Goal: Task Accomplishment & Management: Complete application form

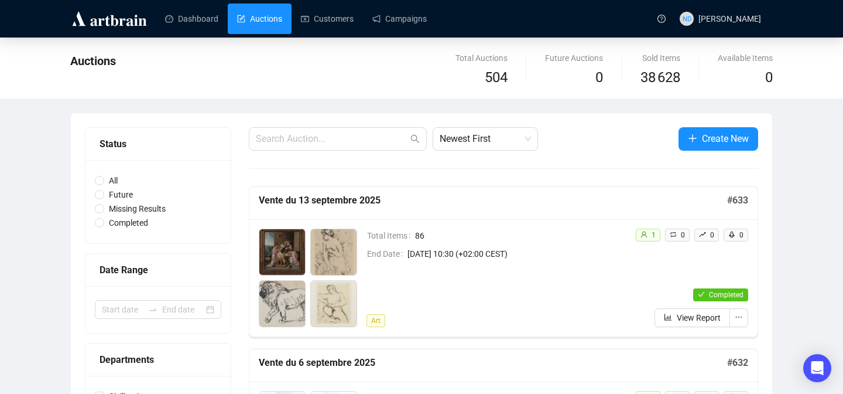
click at [684, 136] on button "Create New" at bounding box center [719, 138] width 80 height 23
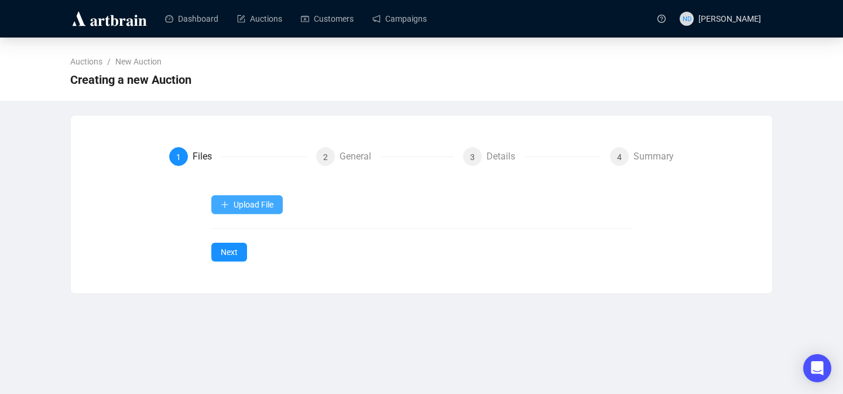
click at [258, 209] on span "Upload File" at bounding box center [254, 204] width 40 height 9
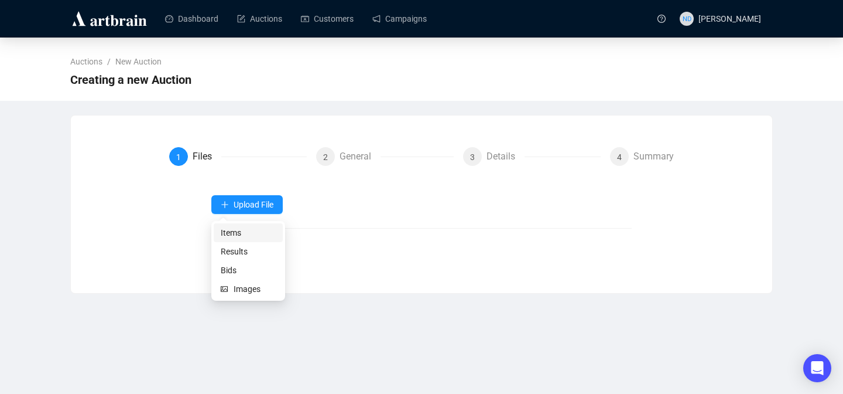
click at [238, 231] on span "Items" at bounding box center [248, 232] width 55 height 13
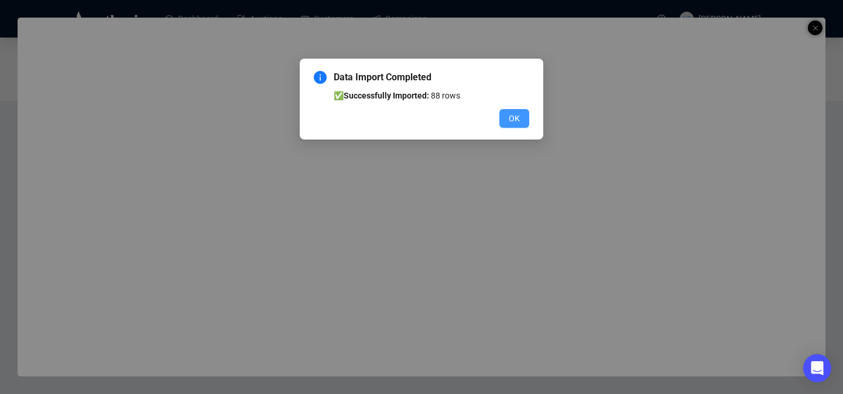
click at [517, 116] on span "OK" at bounding box center [514, 118] width 11 height 13
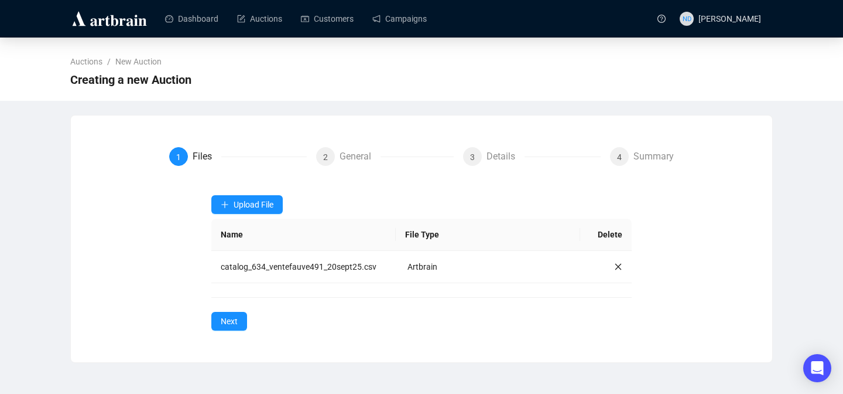
click at [237, 310] on div "Upload File Name File Type Delete catalog_634_ventefauve491_20sept25.csv Artbra…" at bounding box center [421, 262] width 421 height 135
click at [225, 319] on span "Next" at bounding box center [229, 320] width 17 height 13
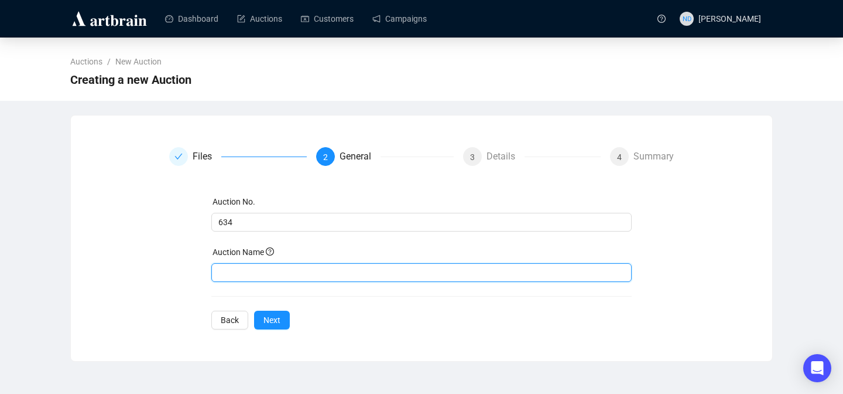
click at [234, 273] on input "text" at bounding box center [421, 272] width 421 height 19
type input "Vente du 20 septembre 2025"
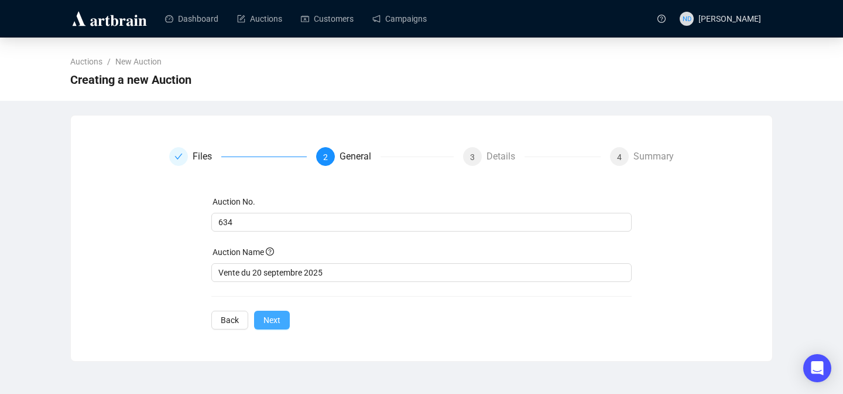
click at [268, 317] on span "Next" at bounding box center [272, 319] width 17 height 13
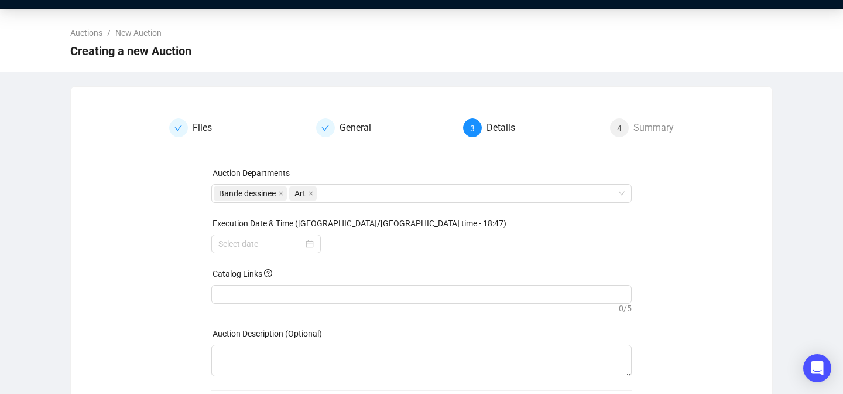
scroll to position [39, 0]
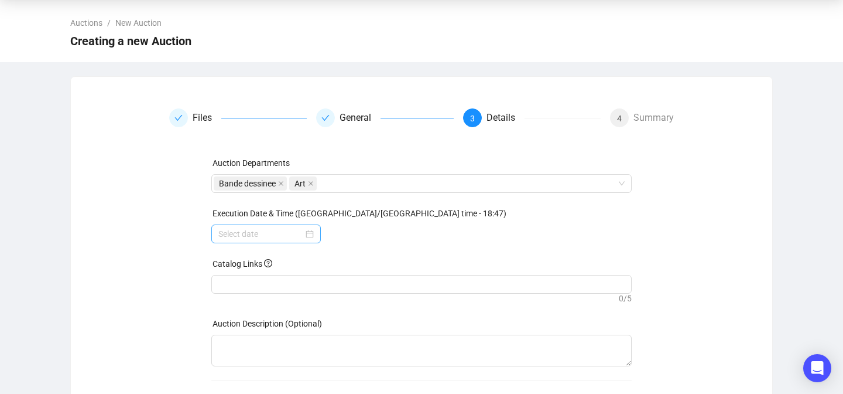
click at [305, 235] on div at bounding box center [265, 233] width 95 height 13
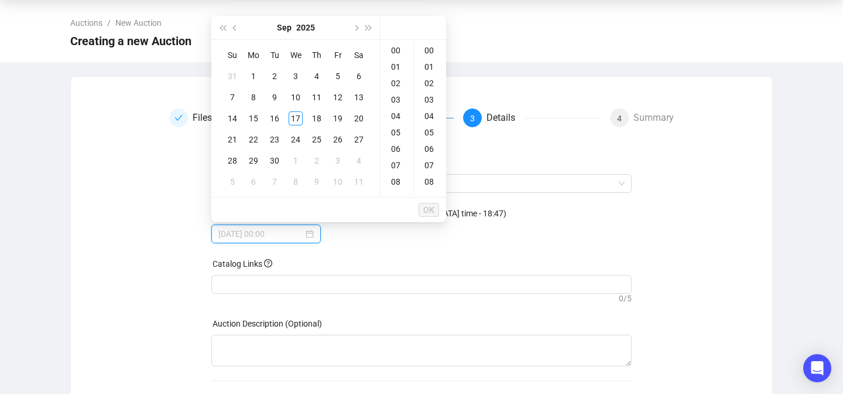
type input "[DATE] 00:00"
click at [358, 118] on div "20" at bounding box center [359, 118] width 14 height 14
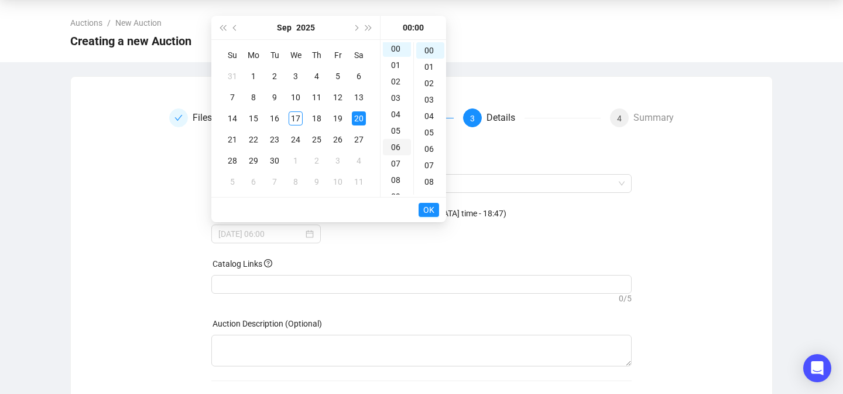
scroll to position [0, 0]
click at [396, 127] on div "10" at bounding box center [397, 122] width 28 height 16
click at [428, 156] on div "30" at bounding box center [430, 160] width 28 height 16
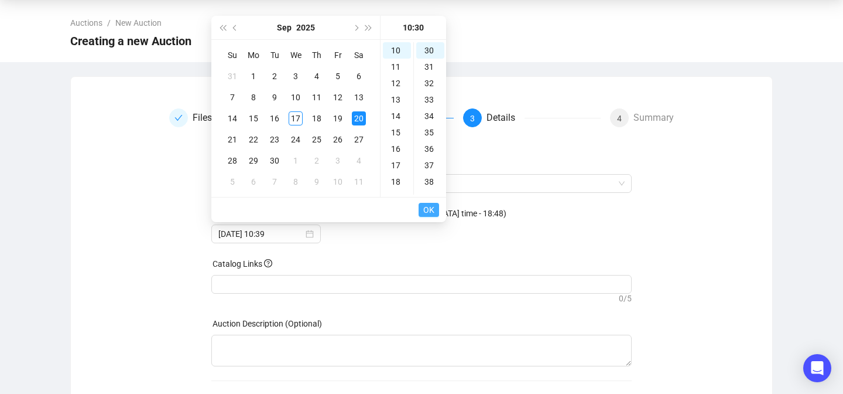
type input "[DATE] 10:30"
click at [426, 213] on span "OK" at bounding box center [428, 210] width 11 height 22
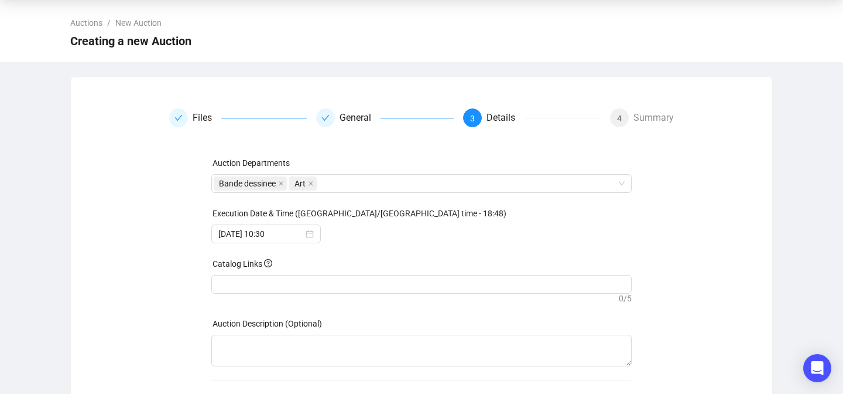
scroll to position [91, 0]
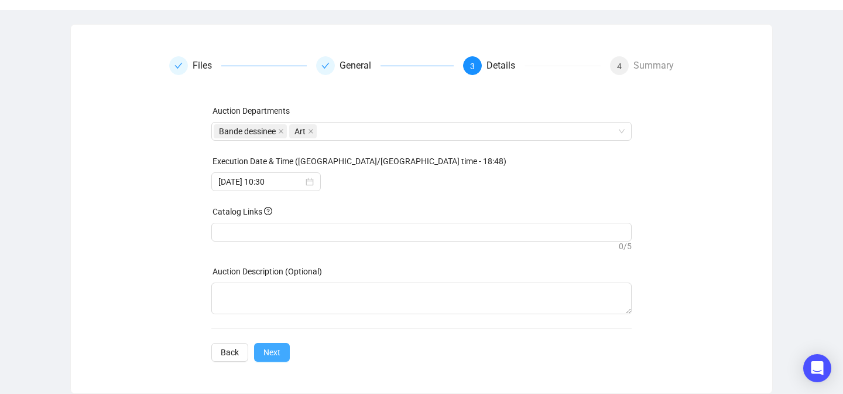
click at [277, 351] on span "Next" at bounding box center [272, 352] width 17 height 13
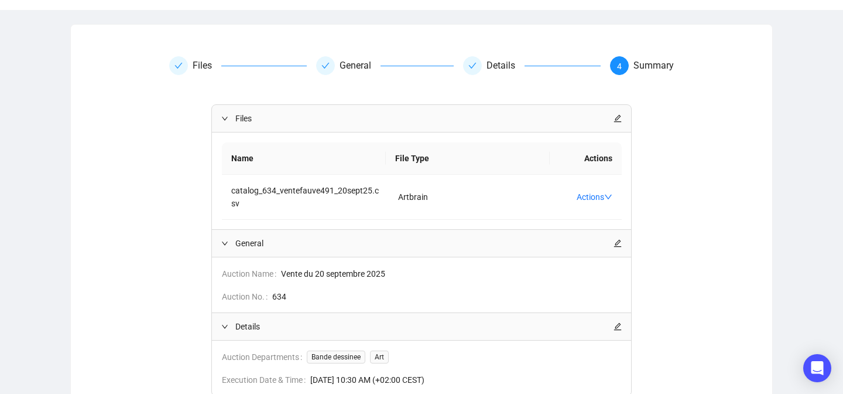
scroll to position [188, 0]
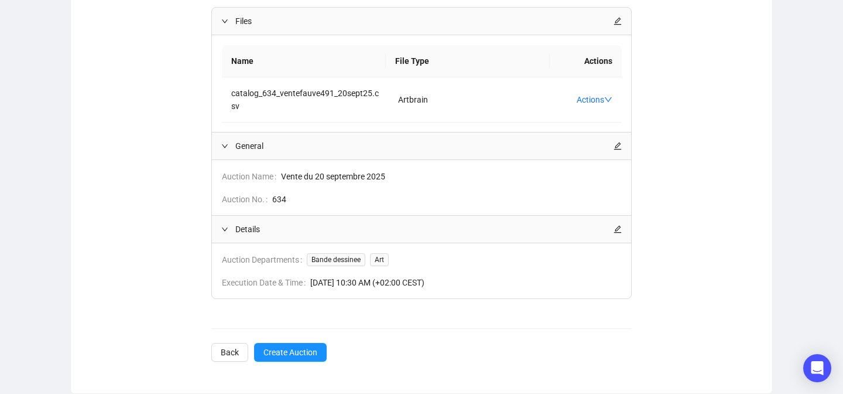
click at [286, 363] on div "Files General Details 4 Summary Files Name File Type Actions catalog_634_ventef…" at bounding box center [422, 160] width 702 height 430
click at [295, 351] on span "Create Auction" at bounding box center [291, 352] width 54 height 13
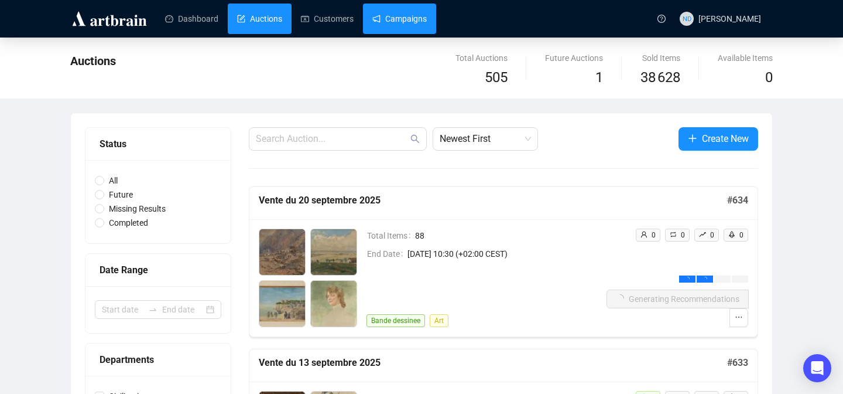
click at [426, 17] on link "Campaigns" at bounding box center [399, 19] width 54 height 30
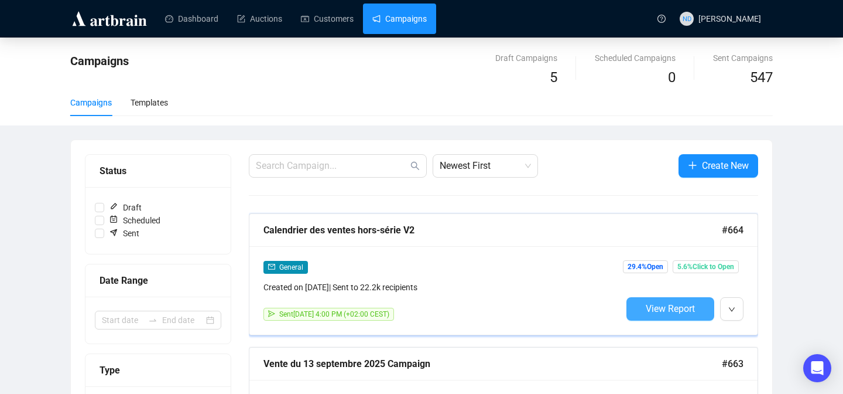
click at [638, 303] on button "View Report" at bounding box center [671, 308] width 88 height 23
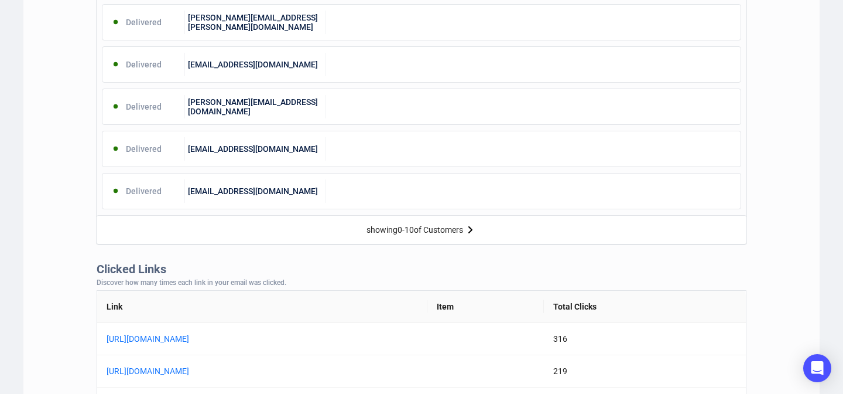
scroll to position [879, 0]
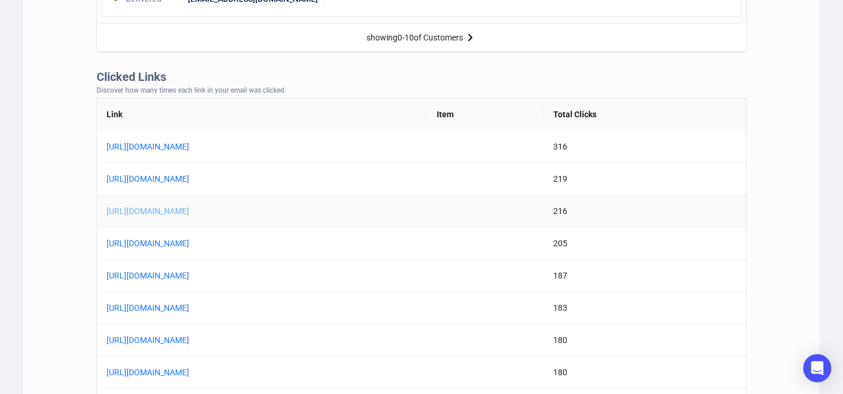
click at [234, 207] on link "[URL][DOMAIN_NAME]" at bounding box center [253, 210] width 293 height 13
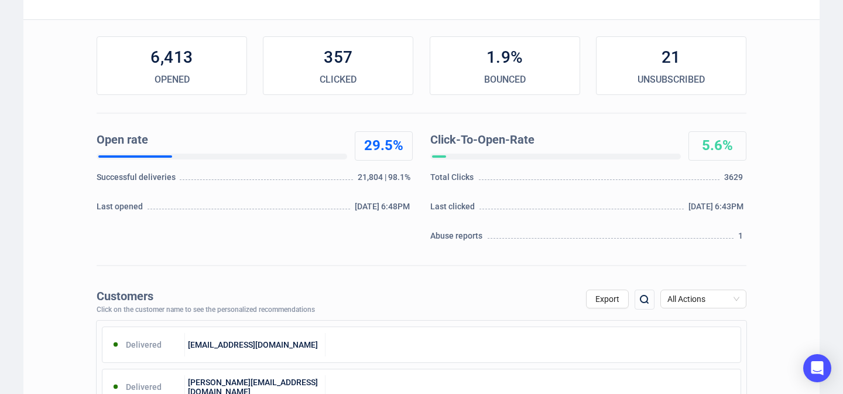
scroll to position [0, 0]
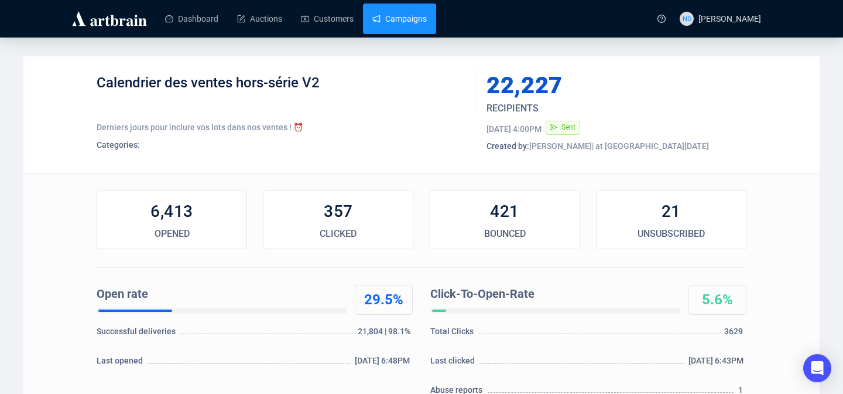
click at [427, 22] on link "Campaigns" at bounding box center [399, 19] width 54 height 30
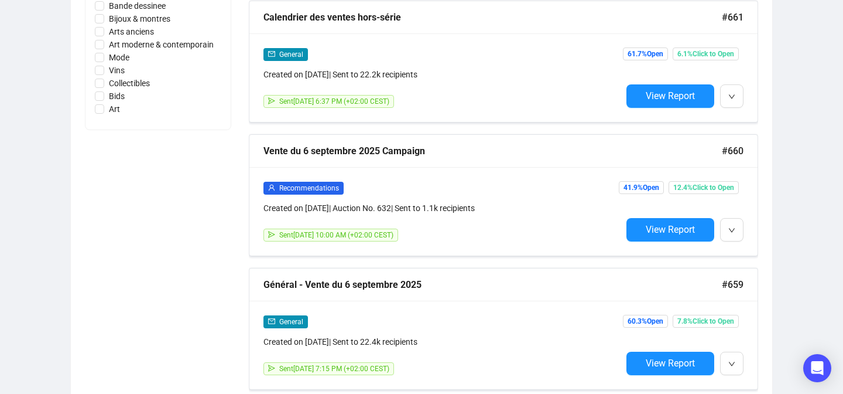
scroll to position [645, 0]
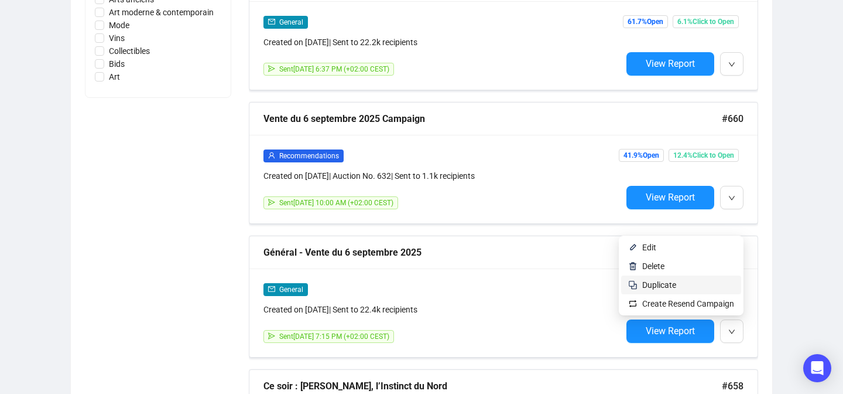
click at [687, 283] on span "Duplicate" at bounding box center [688, 284] width 92 height 13
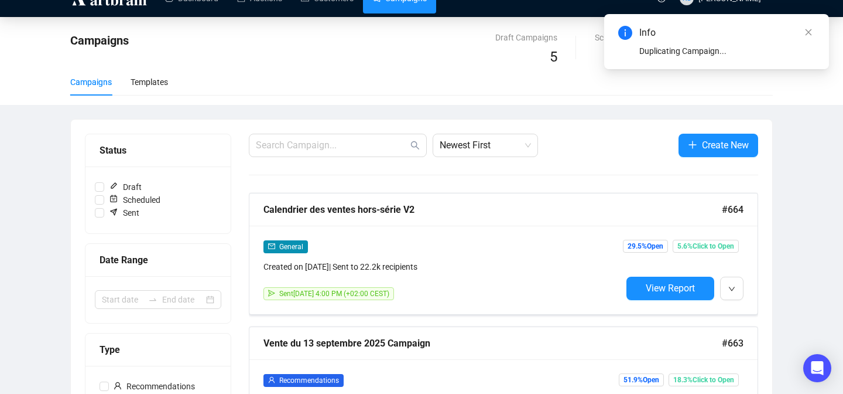
scroll to position [0, 0]
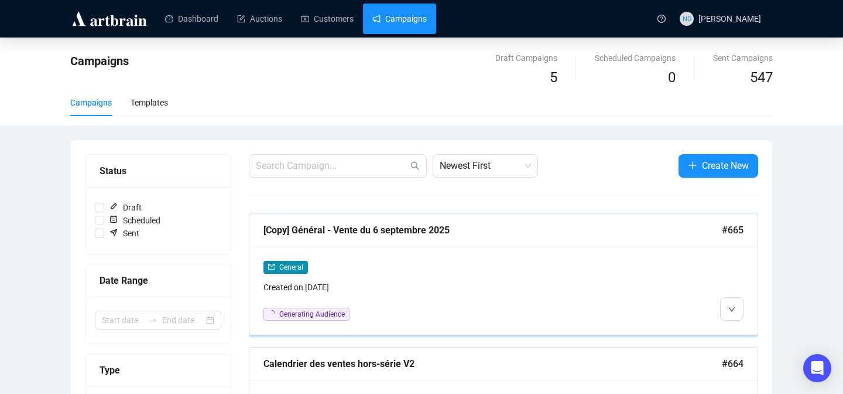
click at [731, 333] on div "General Created on [DATE] Generating Audience" at bounding box center [503, 290] width 508 height 88
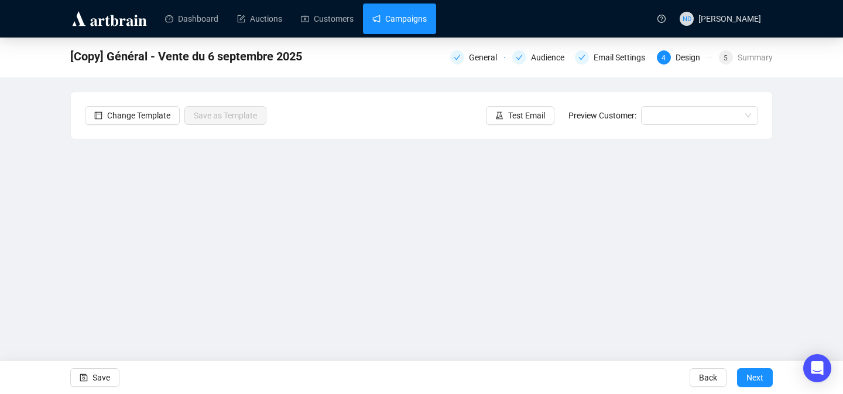
click at [419, 28] on link "Campaigns" at bounding box center [399, 19] width 54 height 30
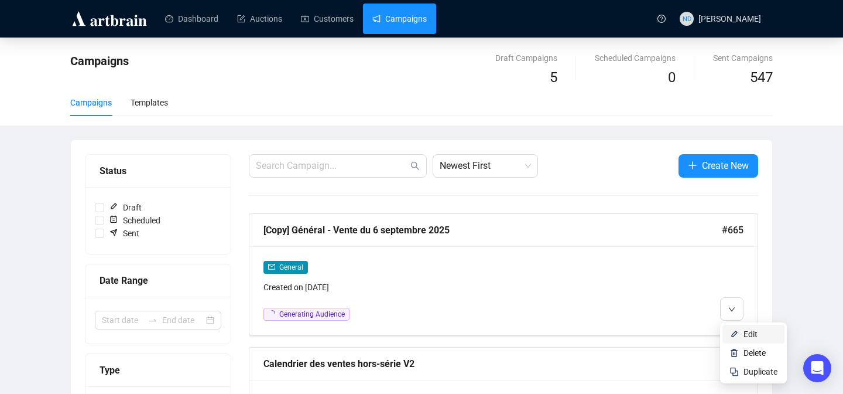
click at [733, 326] on li "Edit" at bounding box center [754, 333] width 62 height 19
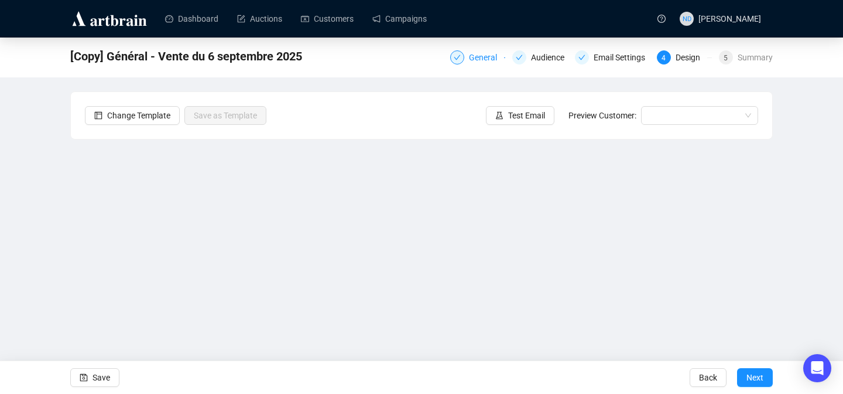
click at [470, 55] on div "General" at bounding box center [486, 57] width 35 height 14
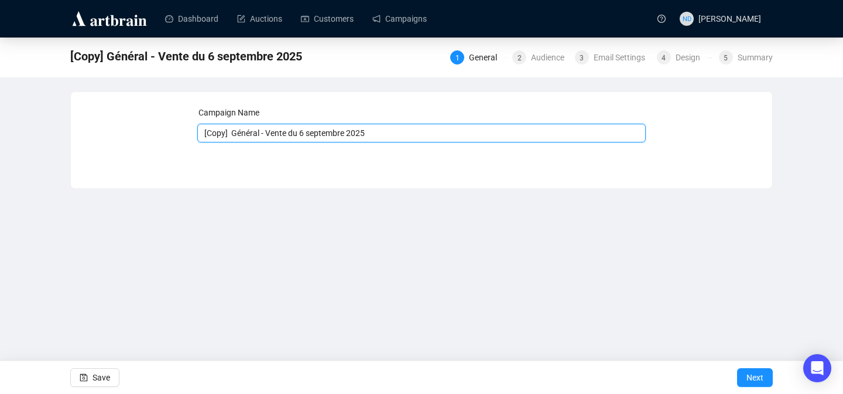
drag, startPoint x: 234, startPoint y: 134, endPoint x: 187, endPoint y: 132, distance: 47.5
click at [187, 132] on div "Campaign Name [Copy] Général - Vente du 6 septembre 2025 Save Next" at bounding box center [422, 131] width 674 height 50
click at [281, 135] on input "Général - Vente du 6 septembre 2025" at bounding box center [421, 133] width 449 height 19
type input "Général - Vente du 20 septembre 2025"
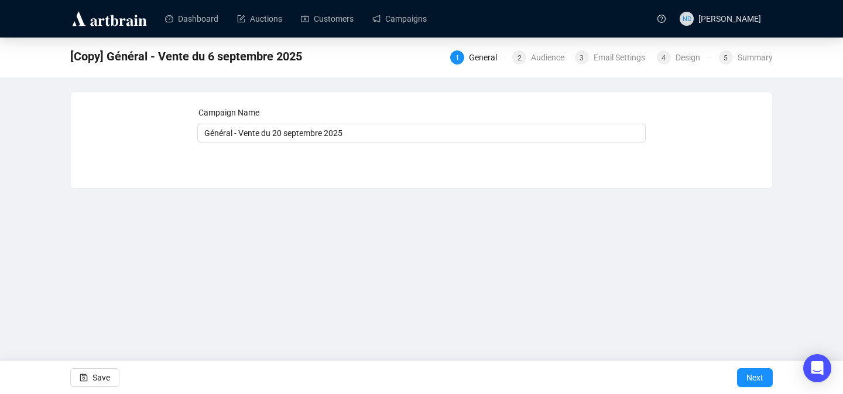
click at [111, 367] on div "Save" at bounding box center [94, 377] width 49 height 33
click at [101, 375] on span "Save" at bounding box center [102, 377] width 18 height 33
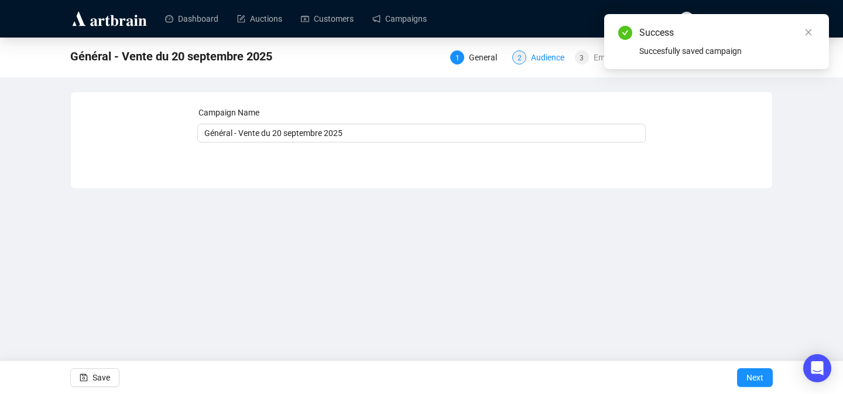
click at [540, 57] on div "Audience" at bounding box center [551, 57] width 40 height 14
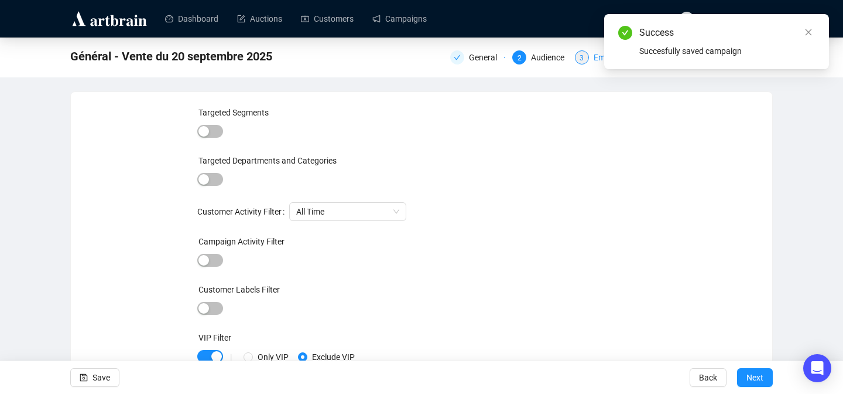
click at [603, 59] on div "Email Settings" at bounding box center [623, 57] width 59 height 14
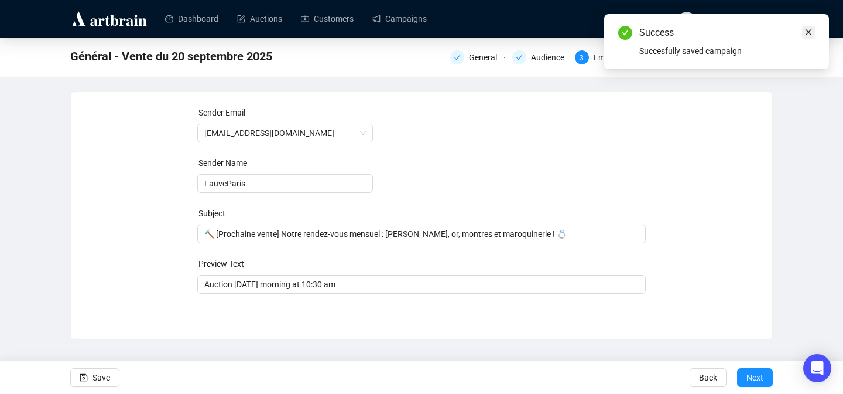
click at [809, 32] on icon "close" at bounding box center [809, 32] width 6 height 6
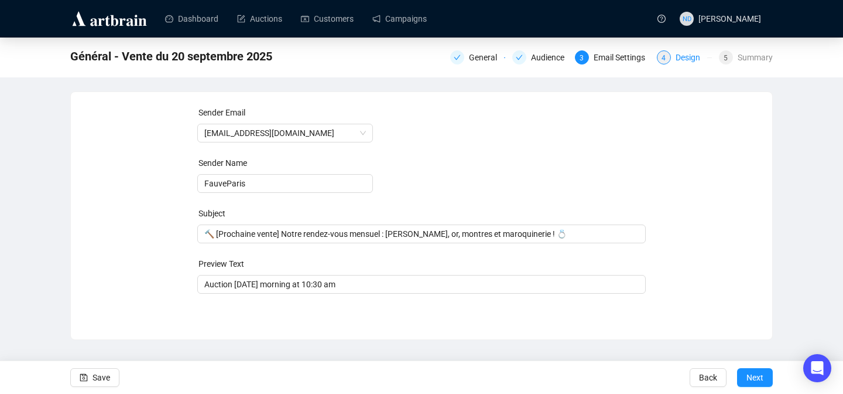
click at [679, 53] on div "Design" at bounding box center [692, 57] width 32 height 14
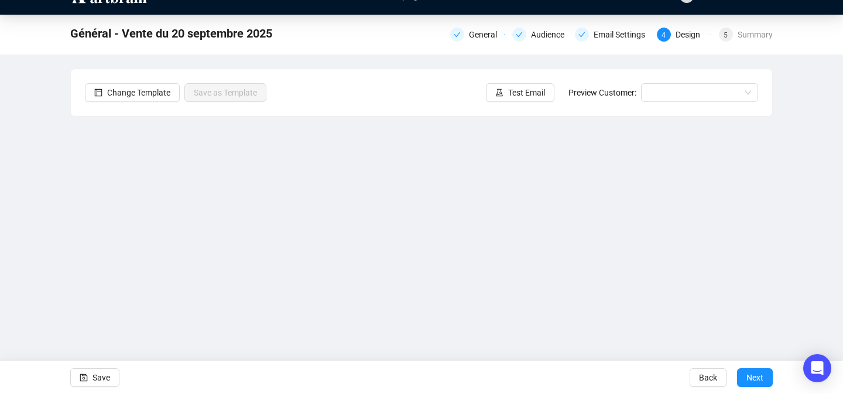
scroll to position [23, 0]
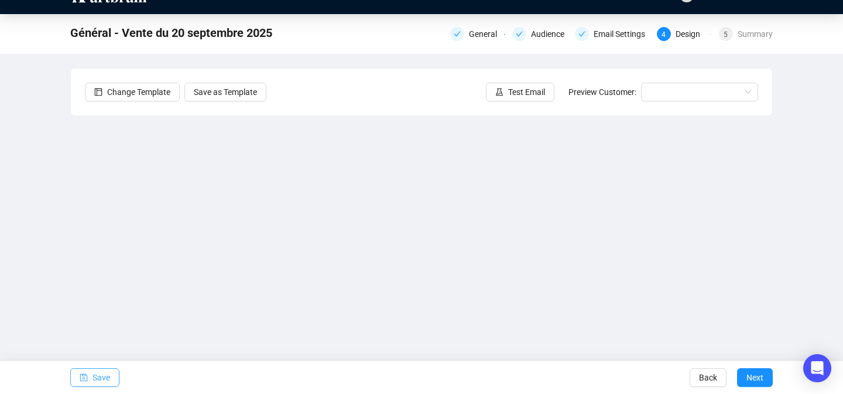
click at [105, 374] on span "Save" at bounding box center [102, 377] width 18 height 33
click at [94, 378] on span "Save" at bounding box center [102, 377] width 18 height 33
click at [102, 385] on span "Save" at bounding box center [102, 377] width 18 height 33
click at [95, 379] on span "Save" at bounding box center [102, 377] width 18 height 33
click at [99, 377] on span "Save" at bounding box center [102, 377] width 18 height 33
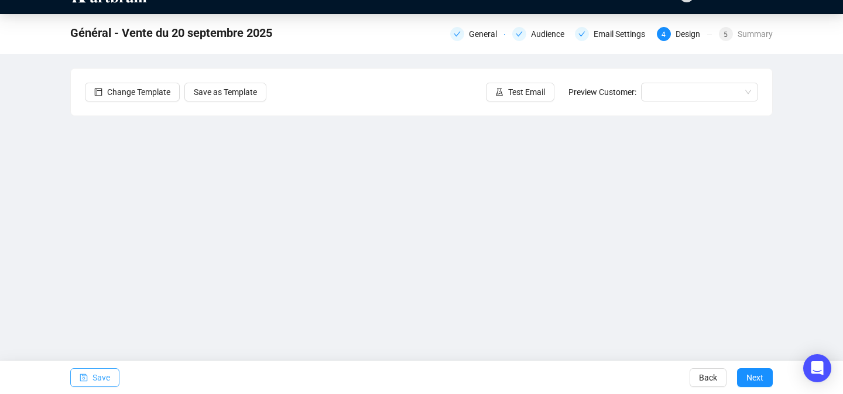
click at [105, 377] on span "Save" at bounding box center [102, 377] width 18 height 33
click at [98, 375] on span "Save" at bounding box center [102, 377] width 18 height 33
click at [93, 373] on span "Save" at bounding box center [102, 377] width 18 height 33
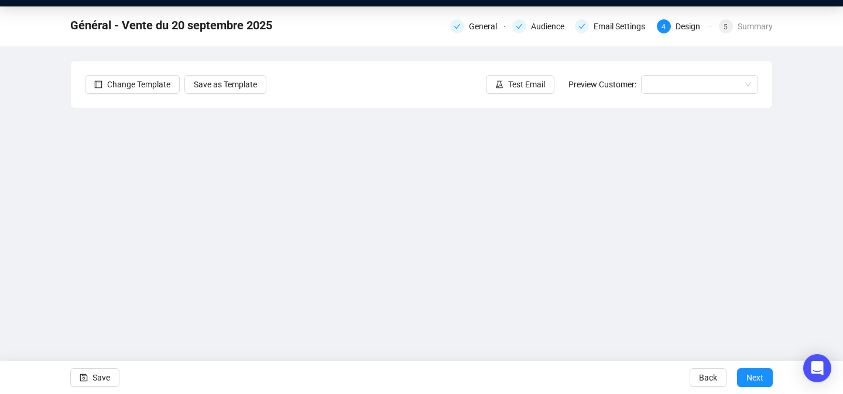
scroll to position [0, 0]
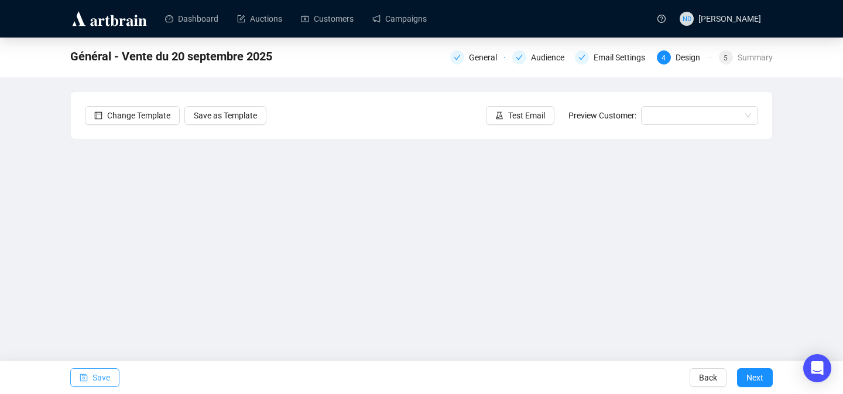
click at [93, 380] on span "Save" at bounding box center [102, 377] width 18 height 33
click at [91, 375] on button "Save" at bounding box center [94, 377] width 49 height 19
click at [85, 374] on icon "save" at bounding box center [84, 378] width 8 height 8
click at [96, 371] on span "Save" at bounding box center [102, 377] width 18 height 33
